Goal: Task Accomplishment & Management: Complete application form

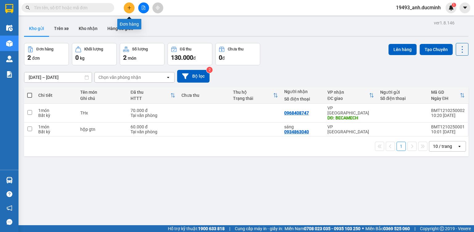
click at [130, 5] on button at bounding box center [129, 7] width 11 height 11
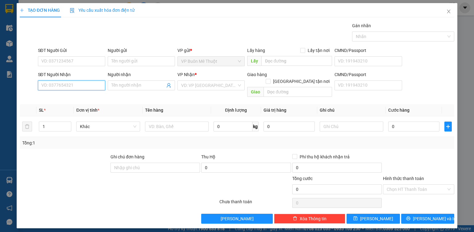
click at [77, 86] on input "SĐT Người Nhận" at bounding box center [71, 85] width 67 height 10
type input "0944577775"
click at [213, 85] on input "search" at bounding box center [209, 85] width 56 height 9
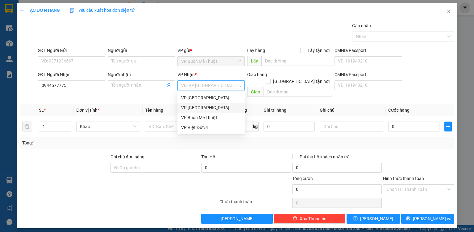
click at [220, 107] on div "VP [GEOGRAPHIC_DATA]" at bounding box center [211, 107] width 60 height 7
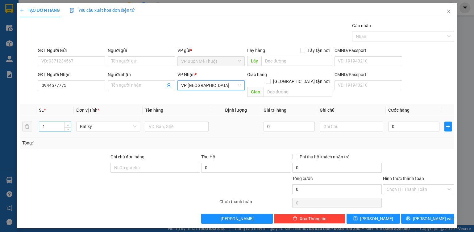
type input "2"
click at [67, 124] on icon "up" at bounding box center [68, 125] width 2 height 2
click at [158, 121] on input "text" at bounding box center [177, 126] width 64 height 10
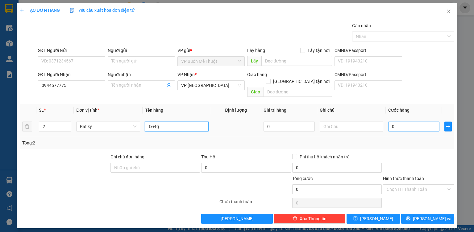
type input "tx+tg"
click at [402, 121] on input "0" at bounding box center [414, 126] width 51 height 10
type input "1"
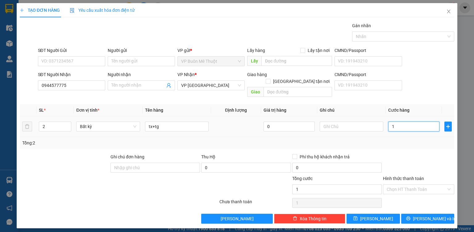
type input "10"
type input "100"
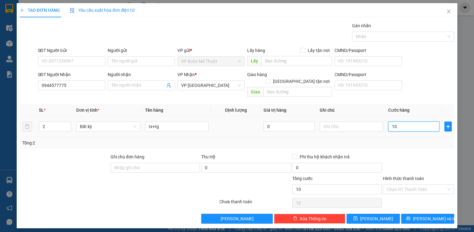
type input "100"
type input "100.000"
drag, startPoint x: 418, startPoint y: 137, endPoint x: 419, endPoint y: 154, distance: 17.3
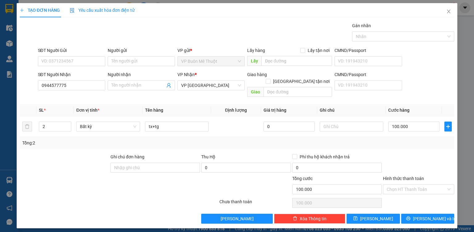
click at [418, 139] on div "Tổng: 2" at bounding box center [237, 142] width 430 height 7
click at [392, 213] on button "[PERSON_NAME]" at bounding box center [373, 218] width 53 height 10
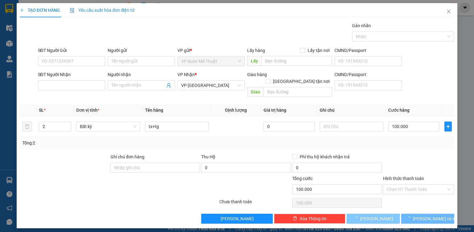
type input "1"
type input "0"
